Goal: Complete application form

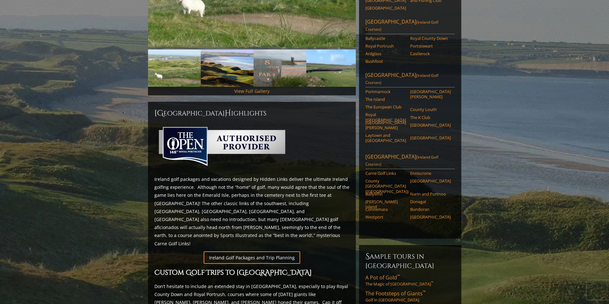
scroll to position [192, 0]
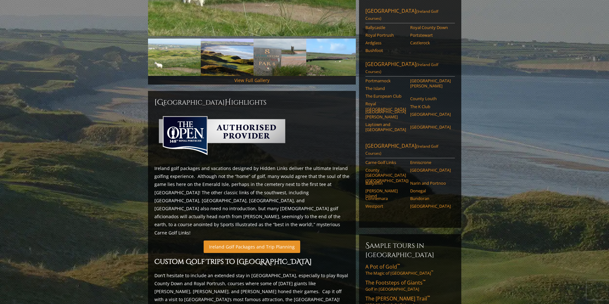
click at [276, 241] on link "Ireland Golf Packages and Trip Planning" at bounding box center [252, 247] width 96 height 12
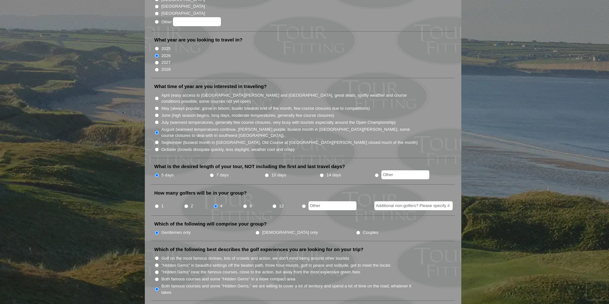
scroll to position [128, 0]
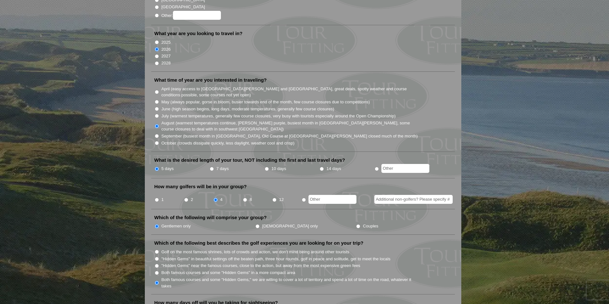
click at [211, 167] on input "7 days" at bounding box center [212, 169] width 4 height 4
radio input "true"
click at [156, 167] on input "5 days" at bounding box center [157, 169] width 4 height 4
radio input "true"
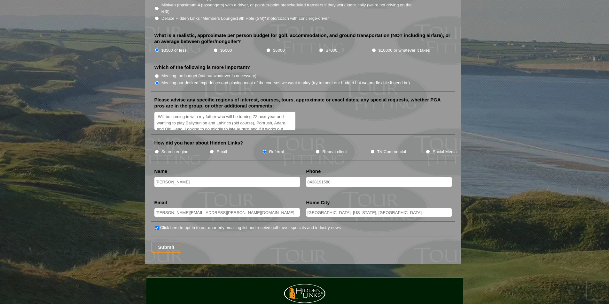
scroll to position [735, 0]
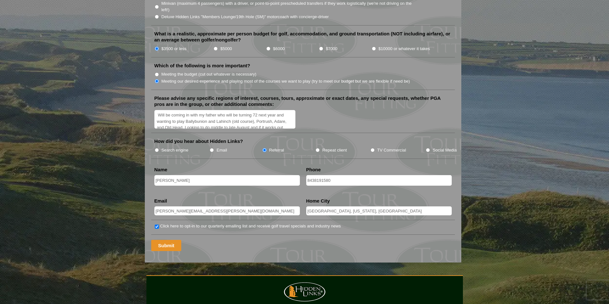
click at [170, 240] on input "Submit" at bounding box center [166, 245] width 30 height 11
